Goal: Information Seeking & Learning: Check status

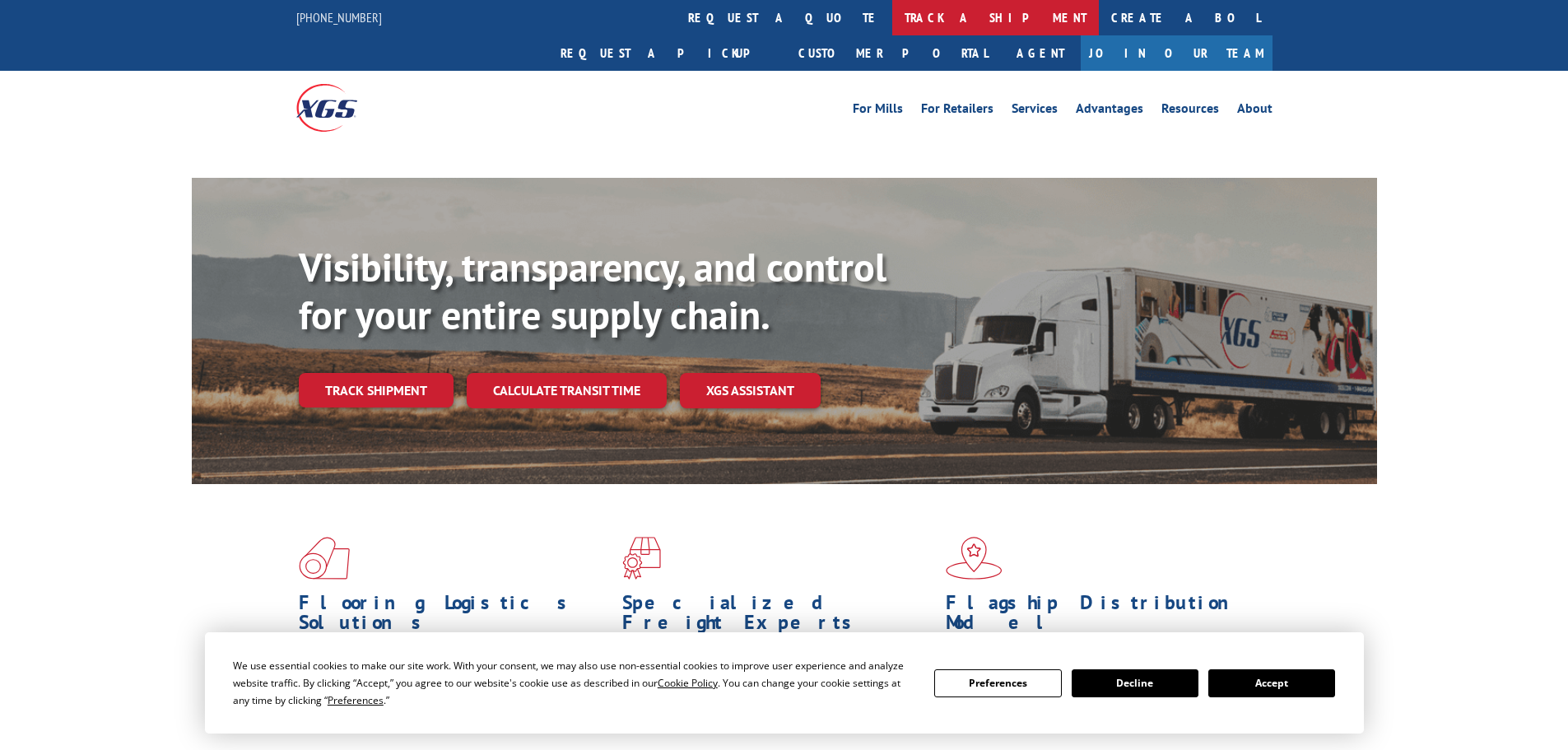
click at [893, 22] on link "track a shipment" at bounding box center [996, 17] width 207 height 35
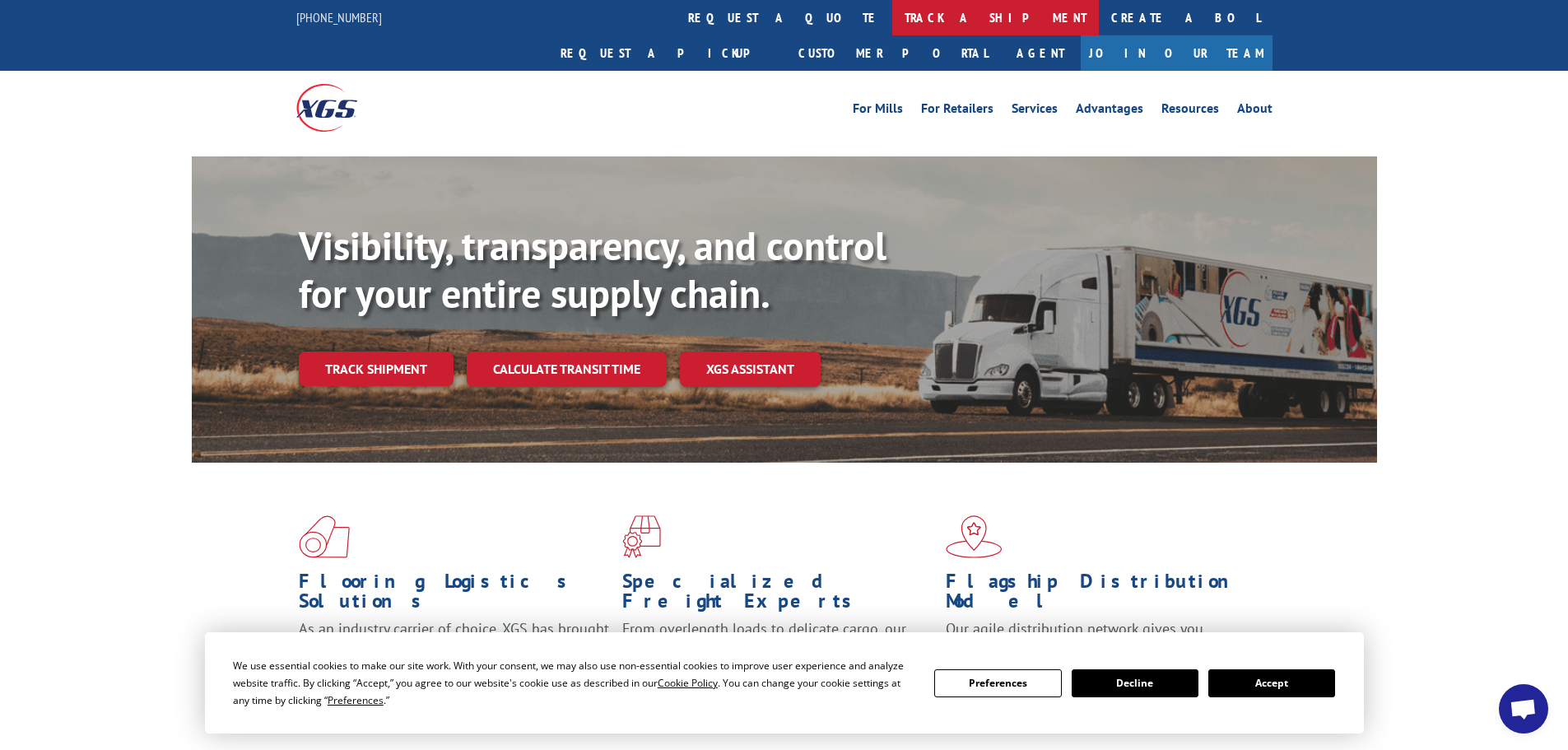
click at [893, 18] on link "track a shipment" at bounding box center [996, 17] width 207 height 35
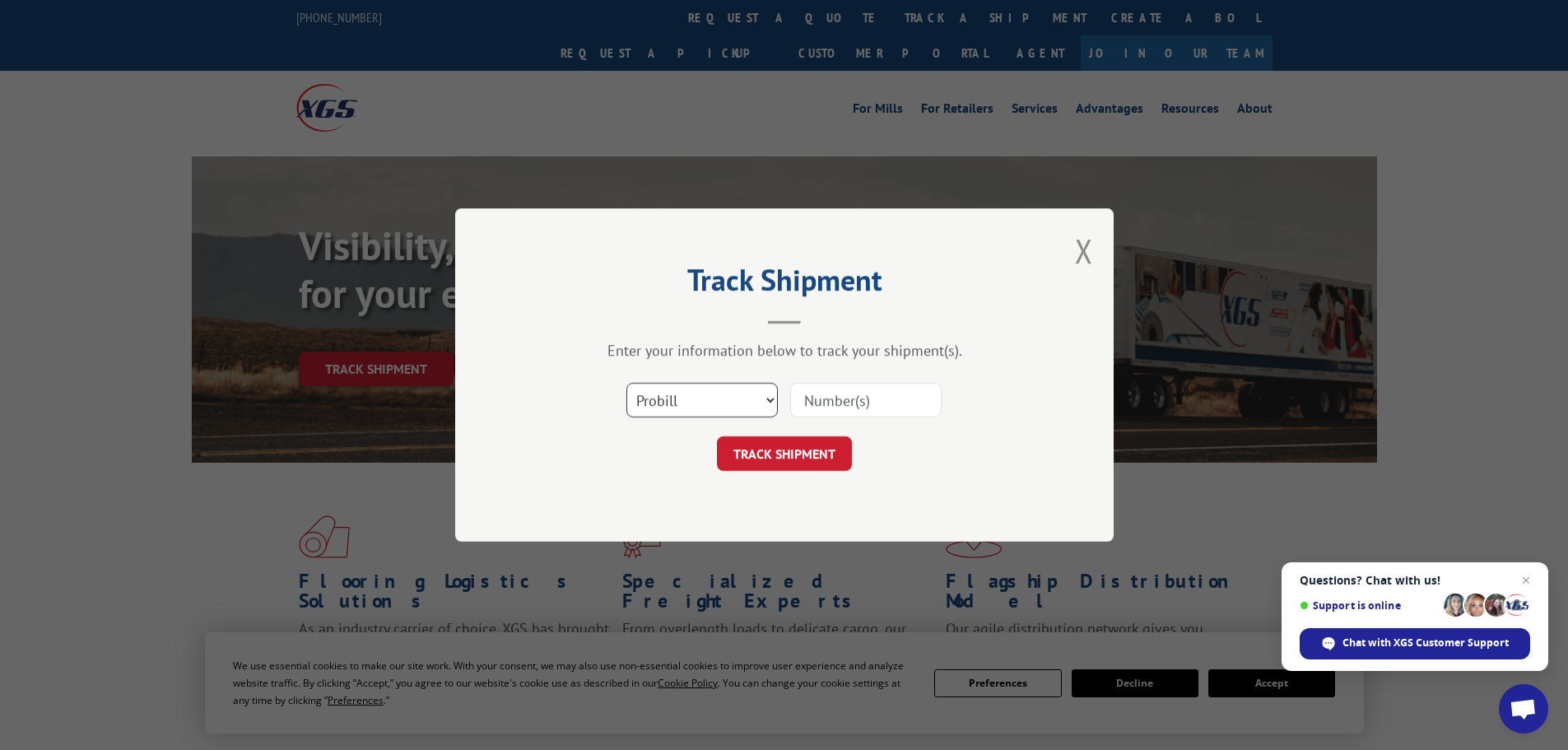
click at [681, 399] on select "Select category... Probill BOL PO" at bounding box center [702, 400] width 152 height 34
select select "bol"
click at [626, 383] on select "Select category... Probill BOL PO" at bounding box center [702, 400] width 152 height 34
click at [849, 408] on input at bounding box center [866, 400] width 152 height 34
paste input "476747"
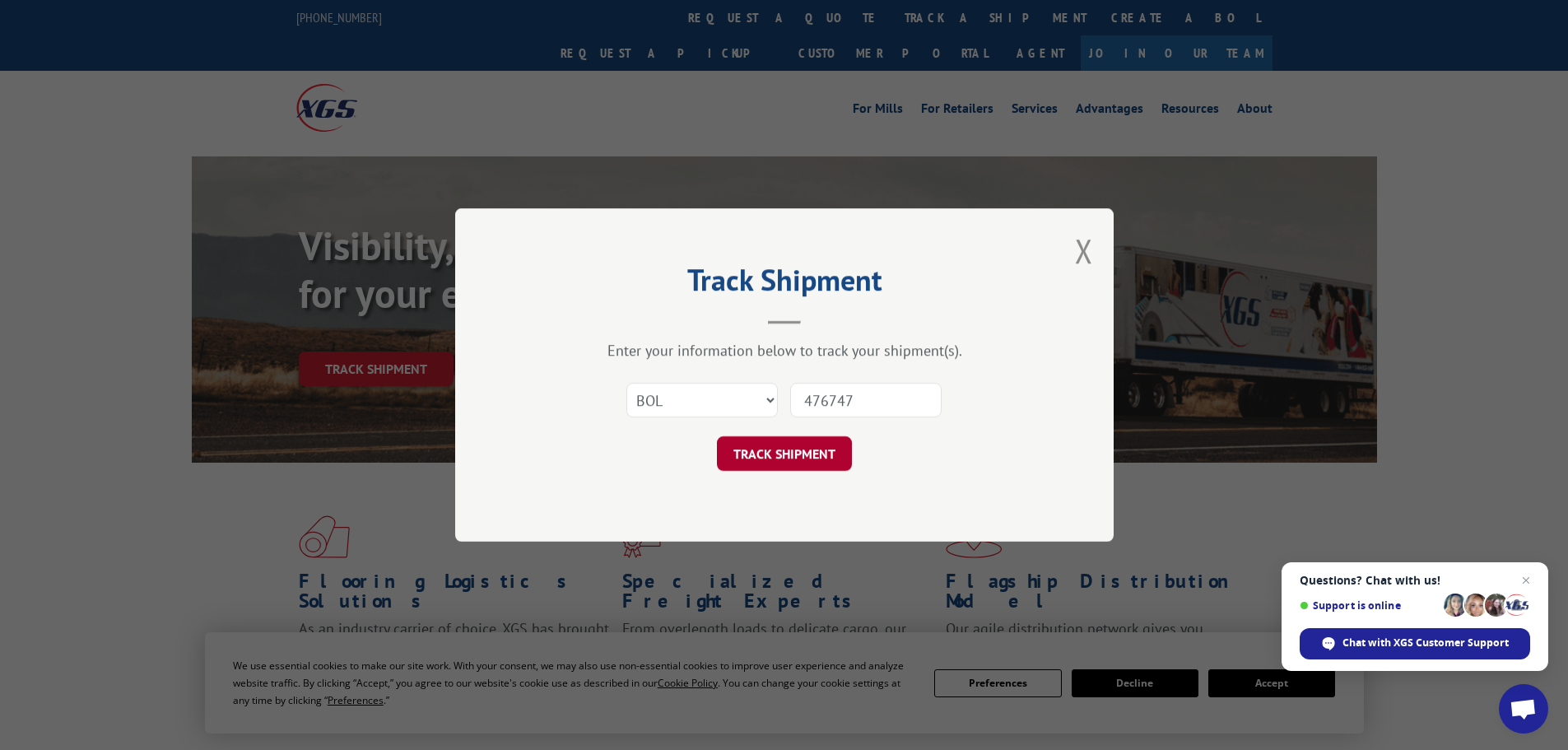
type input "476747"
click at [843, 455] on button "TRACK SHIPMENT" at bounding box center [784, 453] width 135 height 34
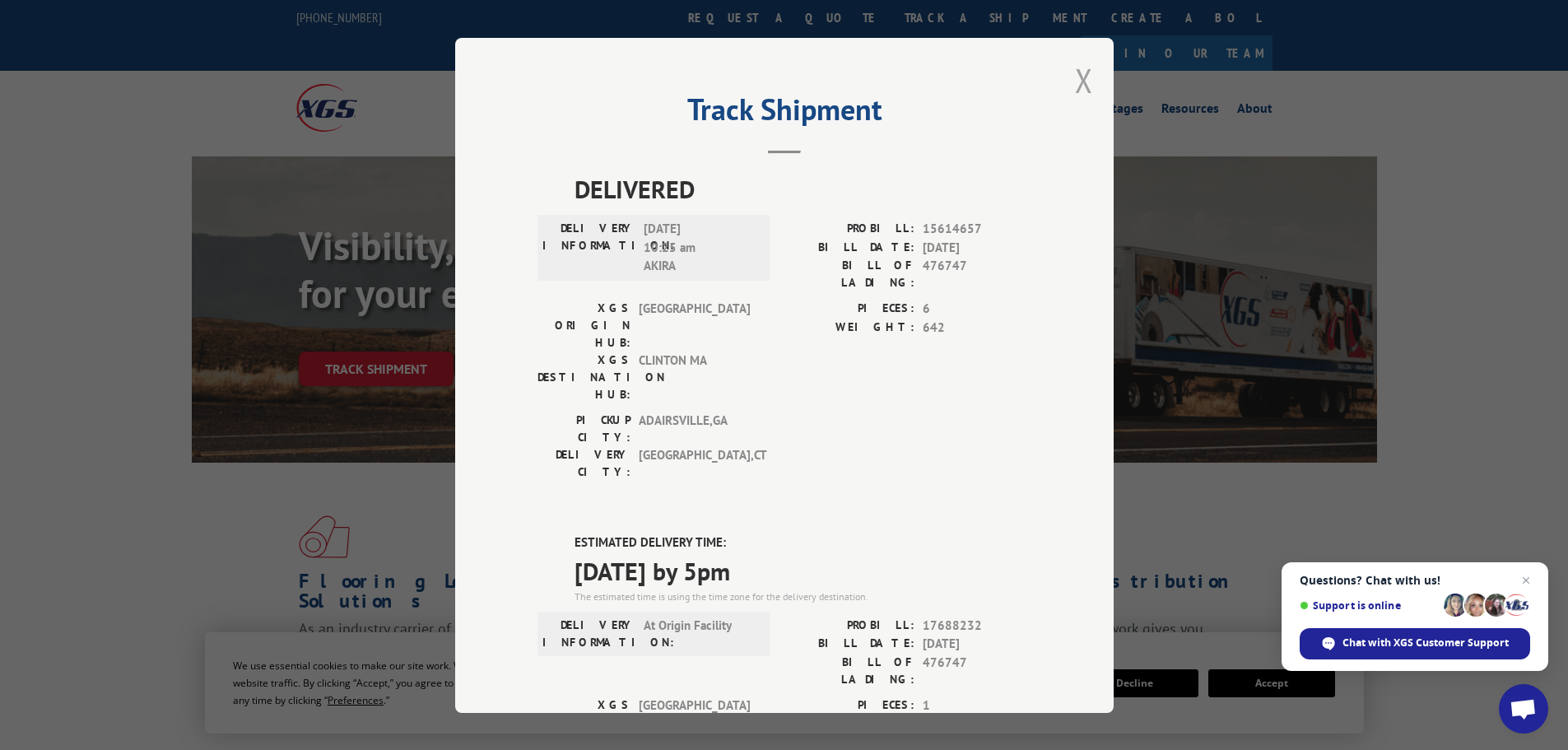
click at [1075, 78] on button "Close modal" at bounding box center [1084, 80] width 18 height 44
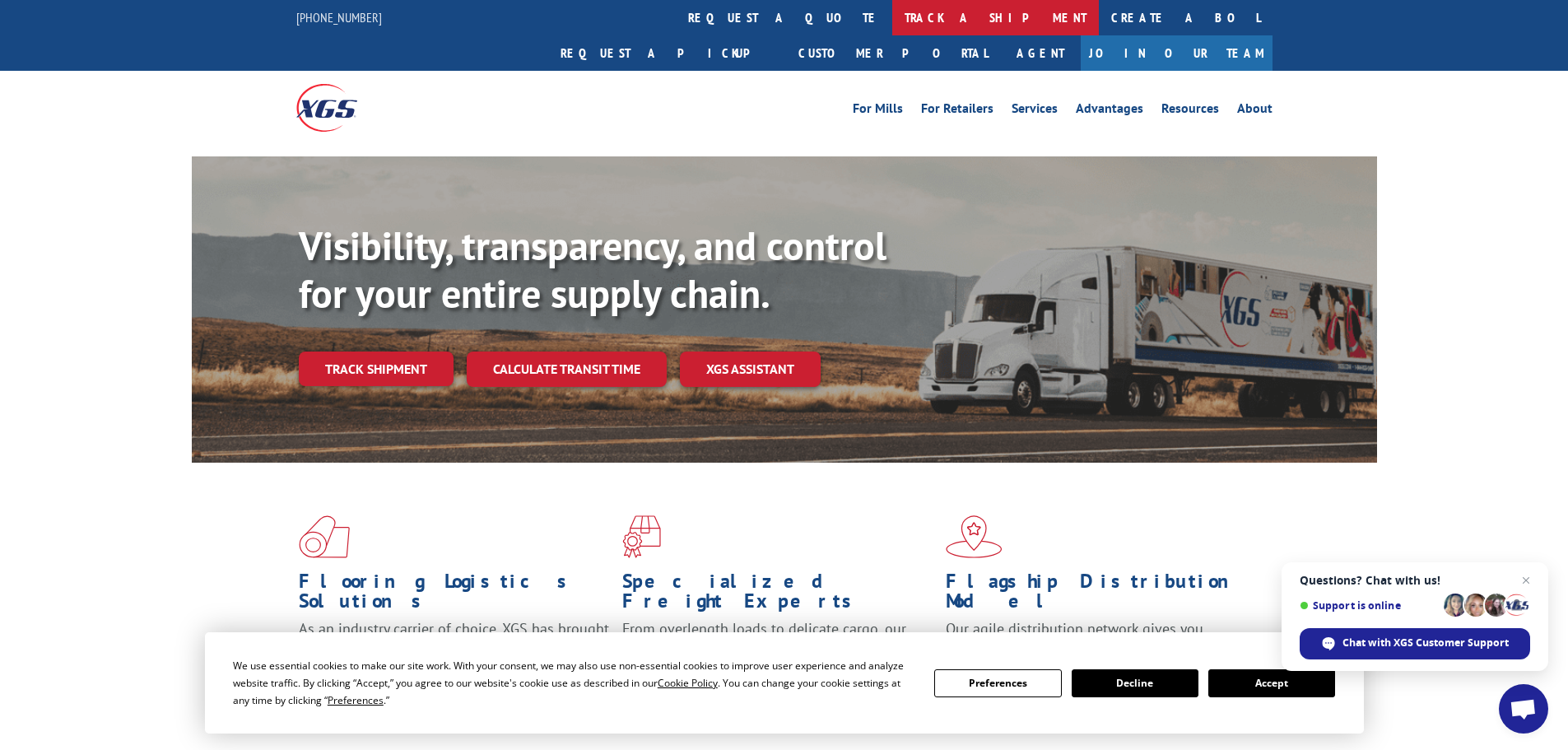
click at [893, 9] on link "track a shipment" at bounding box center [996, 17] width 207 height 35
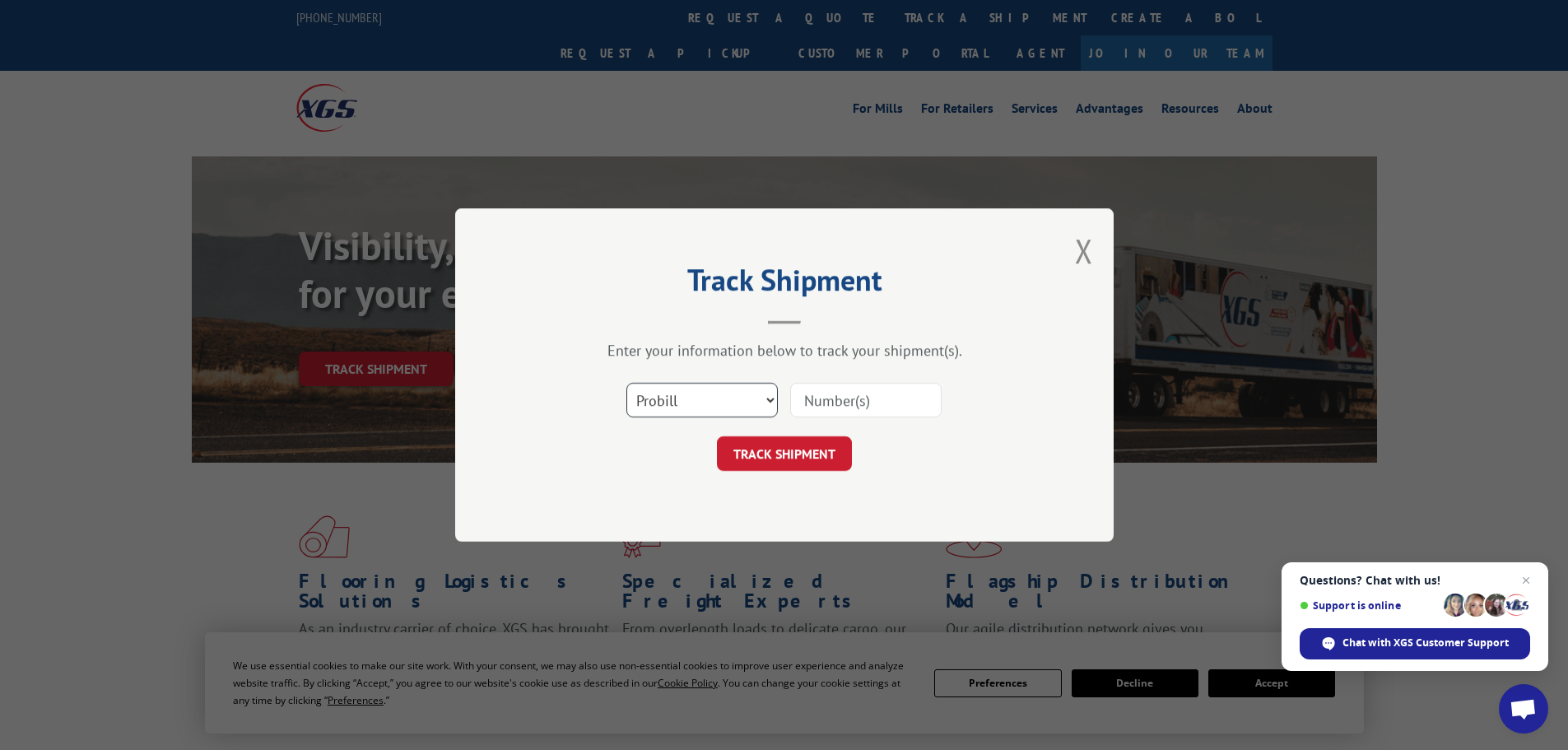
click at [706, 406] on select "Select category... Probill BOL PO" at bounding box center [702, 400] width 152 height 34
select select "bol"
click at [626, 383] on select "Select category... Probill BOL PO" at bounding box center [702, 400] width 152 height 34
click at [811, 404] on input at bounding box center [866, 400] width 152 height 34
paste input "476746"
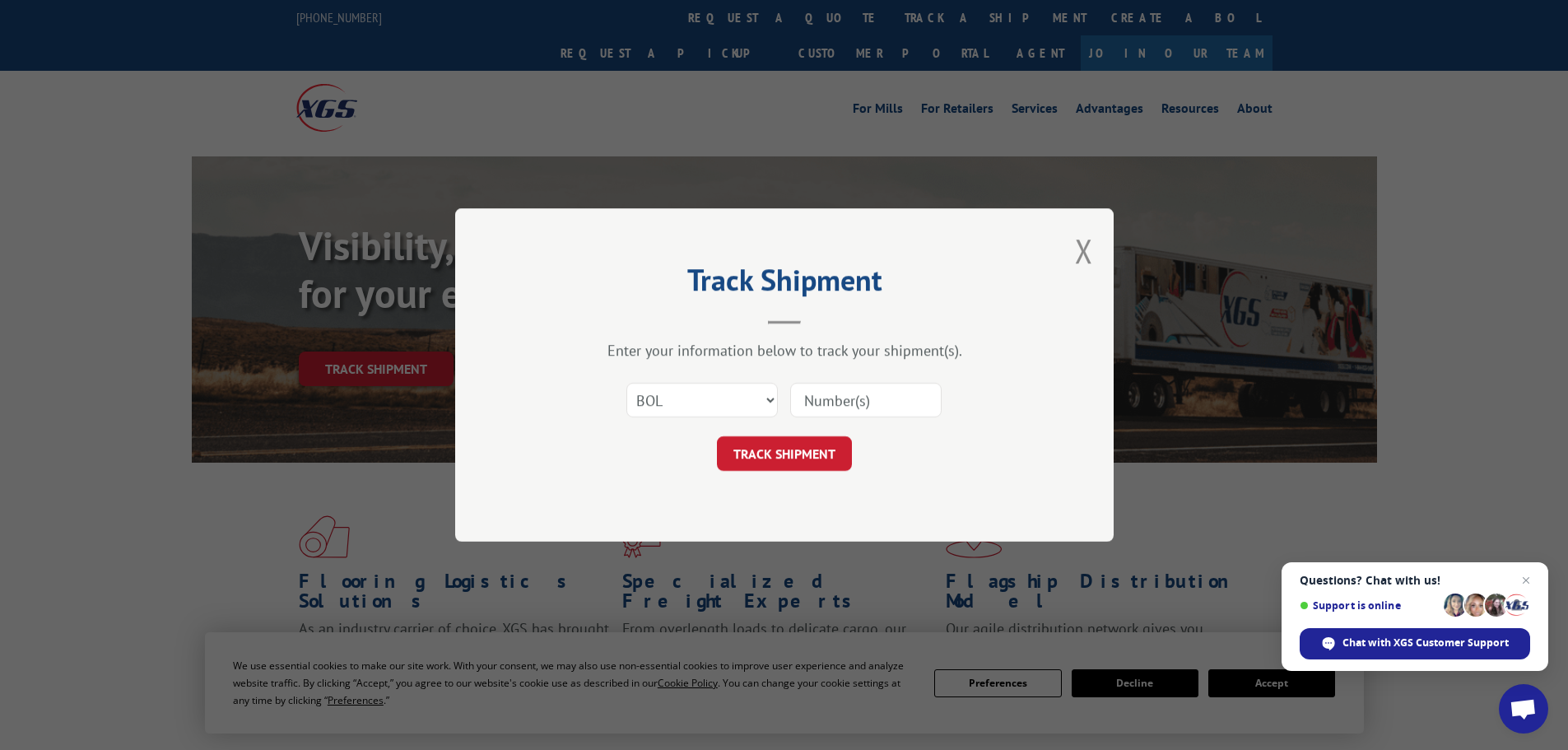
type input "476746"
click button "TRACK SHIPMENT" at bounding box center [784, 453] width 135 height 34
